Goal: Information Seeking & Learning: Find specific page/section

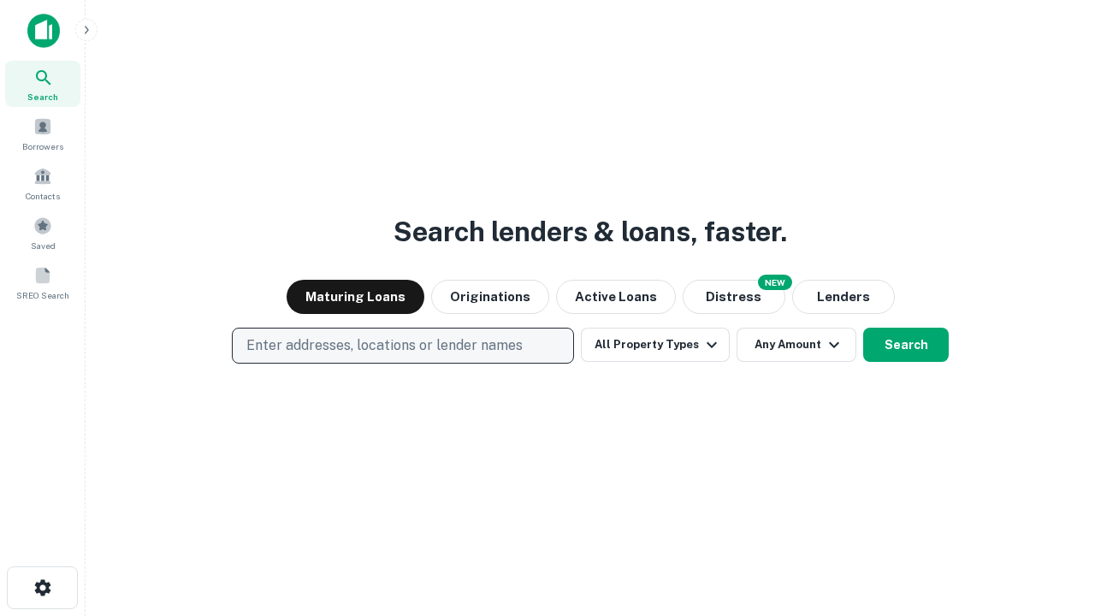
click at [402, 346] on p "Enter addresses, locations or lender names" at bounding box center [384, 345] width 276 height 21
type input "**********"
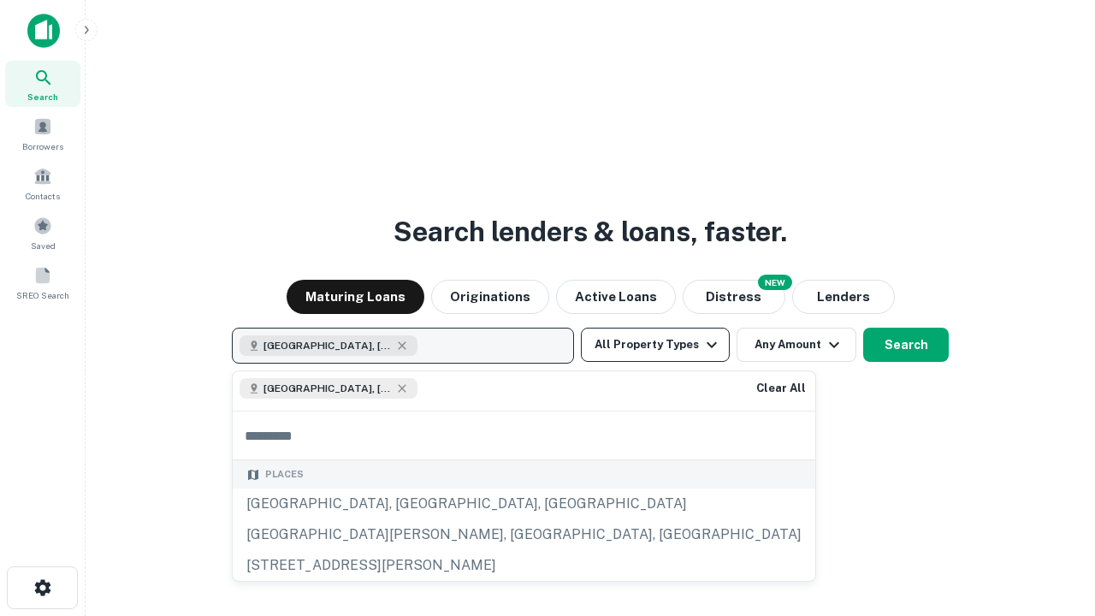
click at [655, 345] on button "All Property Types" at bounding box center [655, 345] width 149 height 34
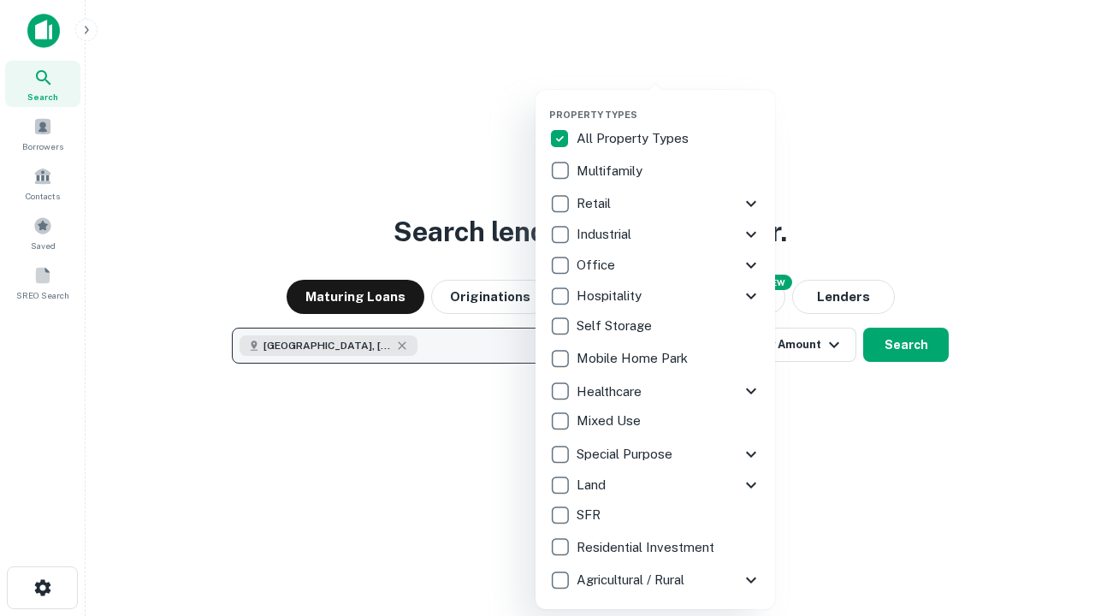
click at [669, 104] on button "button" at bounding box center [669, 104] width 240 height 1
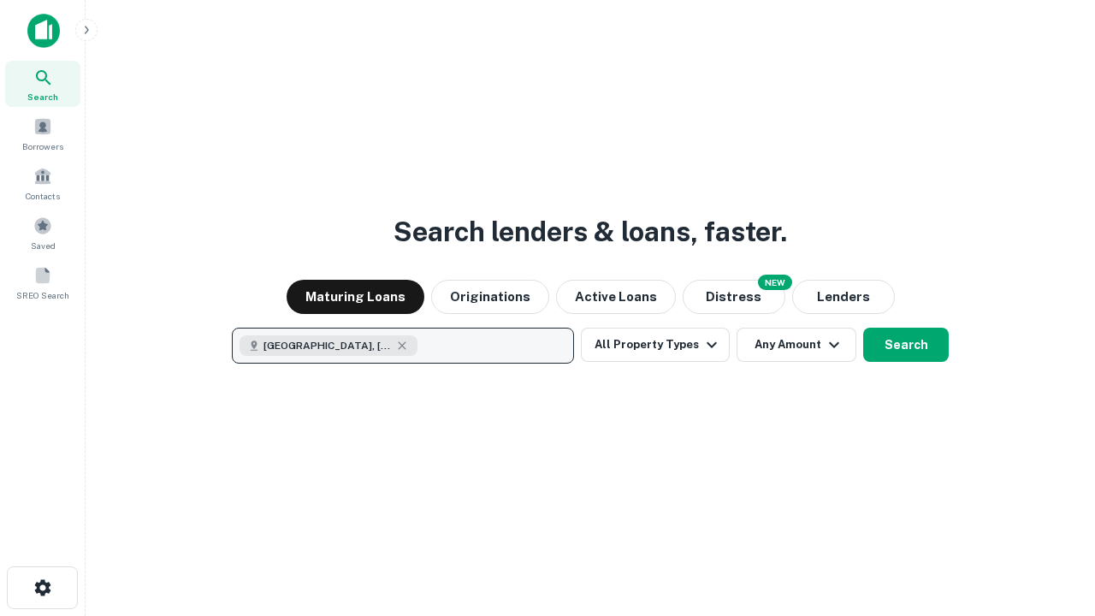
scroll to position [27, 0]
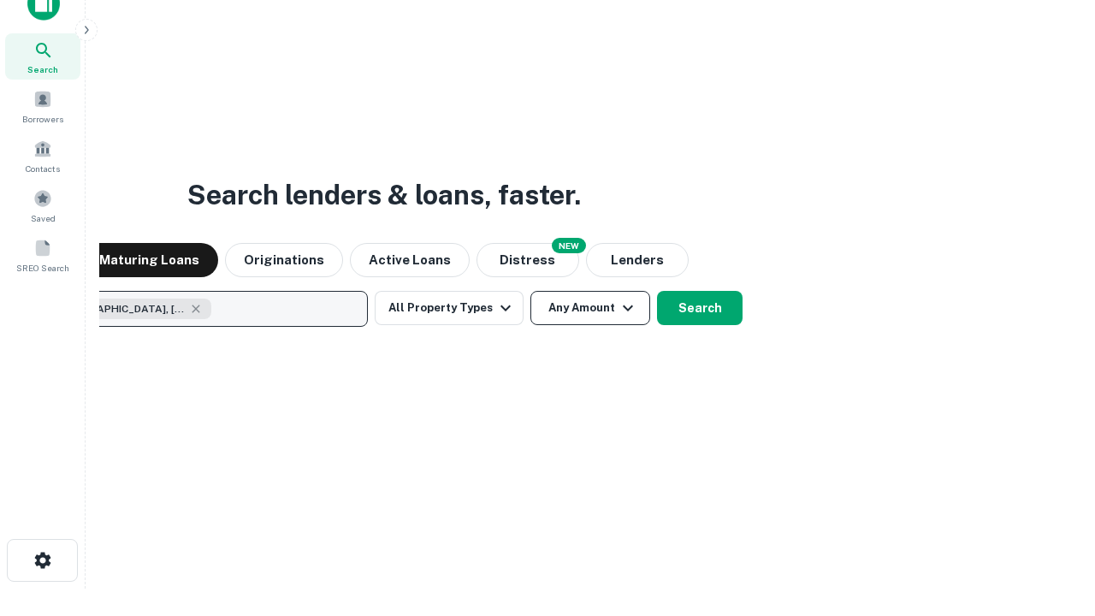
click at [530, 291] on button "Any Amount" at bounding box center [590, 308] width 120 height 34
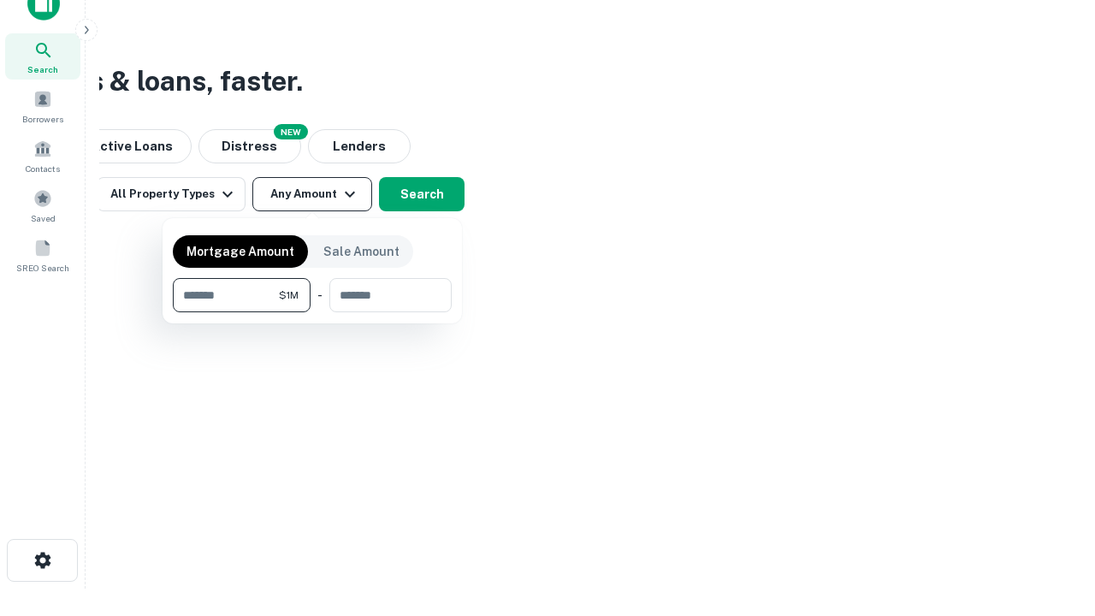
type input "*******"
click at [312, 312] on button "button" at bounding box center [312, 312] width 279 height 1
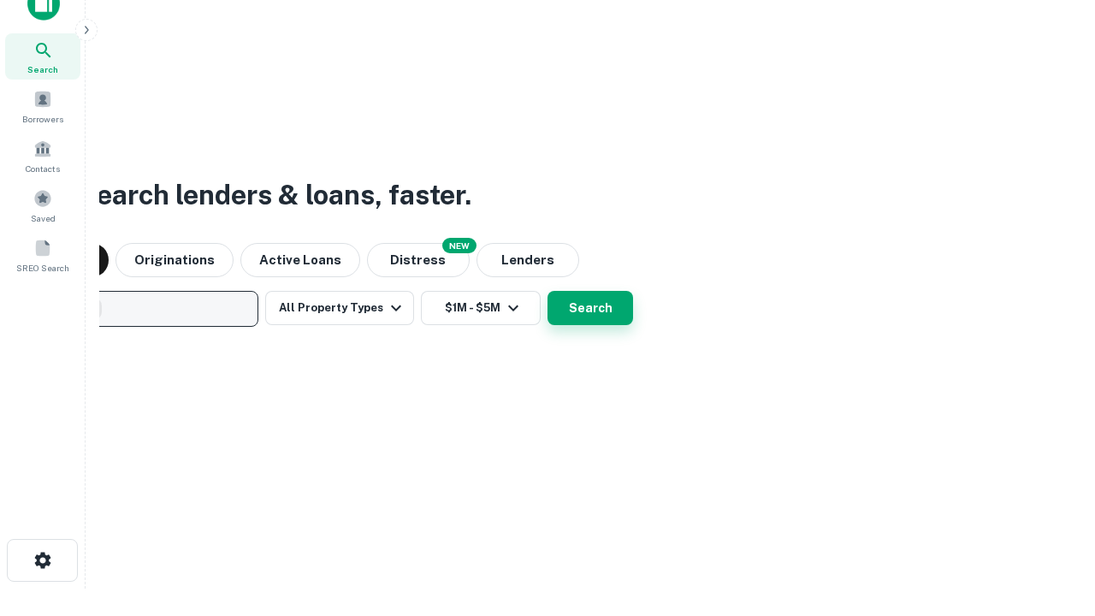
click at [548, 291] on button "Search" at bounding box center [591, 308] width 86 height 34
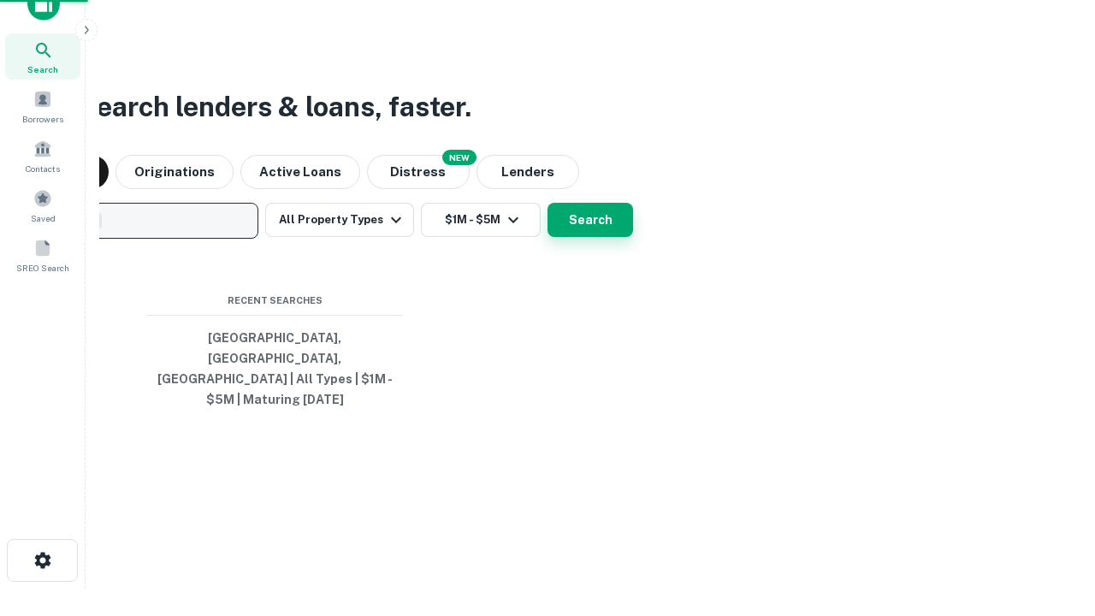
scroll to position [56, 484]
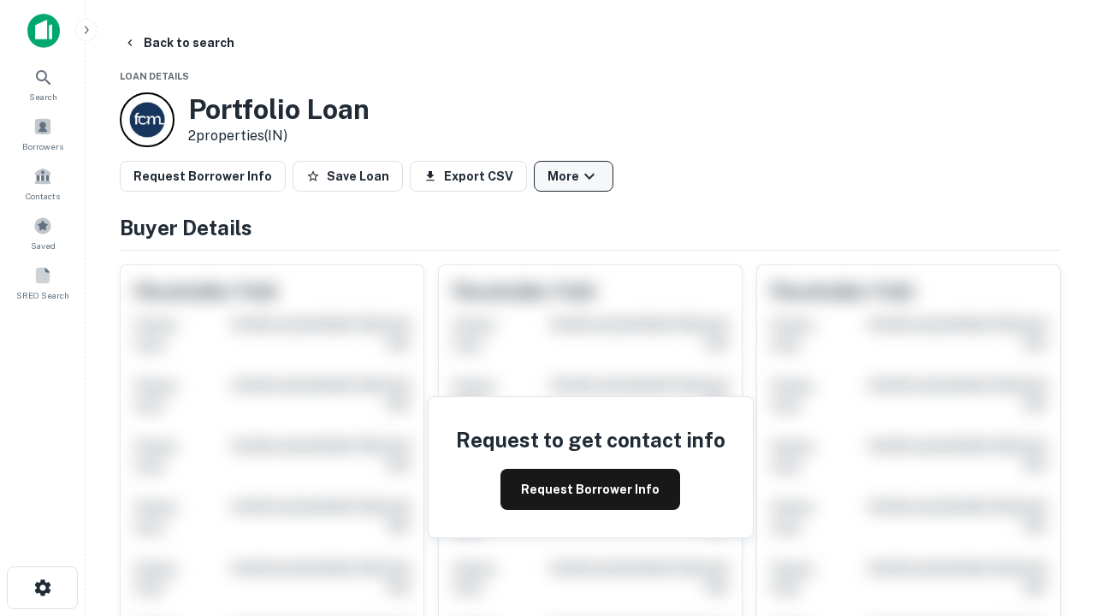
click at [573, 176] on button "More" at bounding box center [574, 176] width 80 height 31
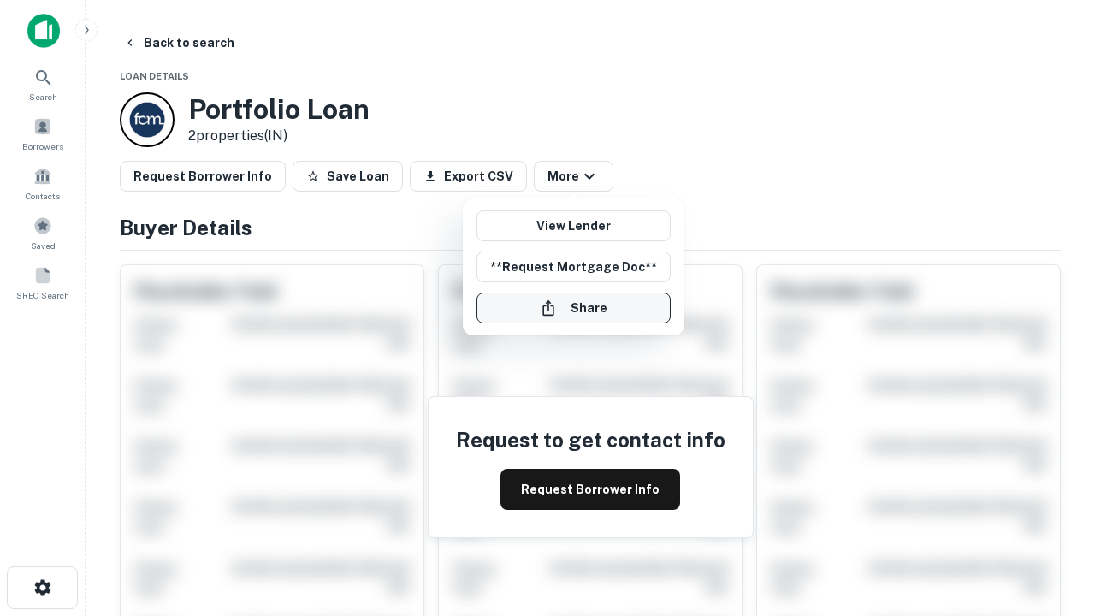
click at [573, 308] on button "Share" at bounding box center [574, 308] width 194 height 31
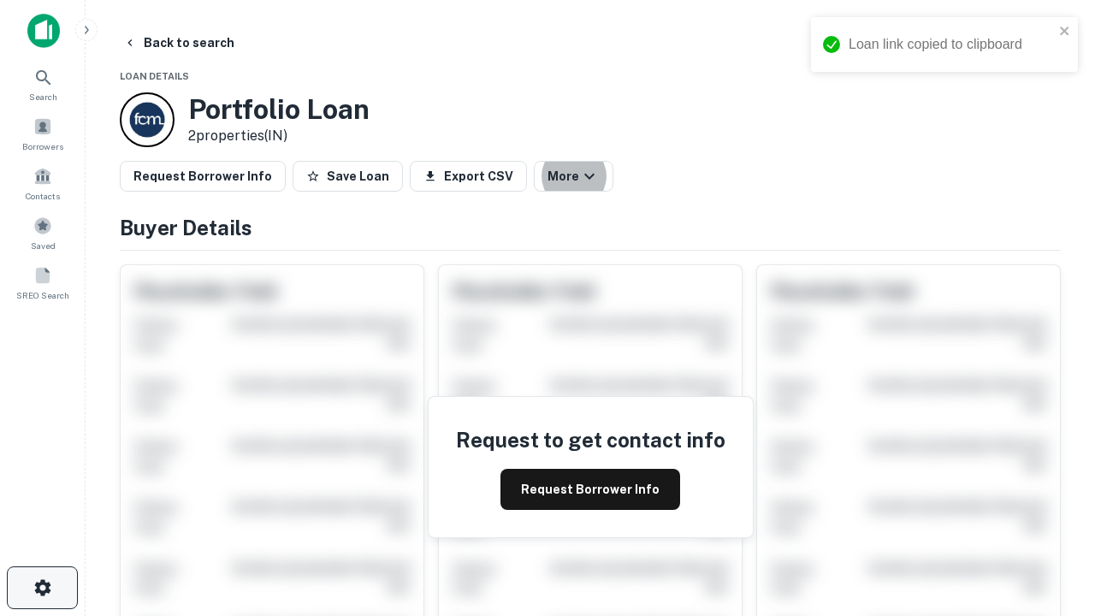
click at [42, 588] on icon "button" at bounding box center [43, 587] width 21 height 21
